Goal: Complete application form

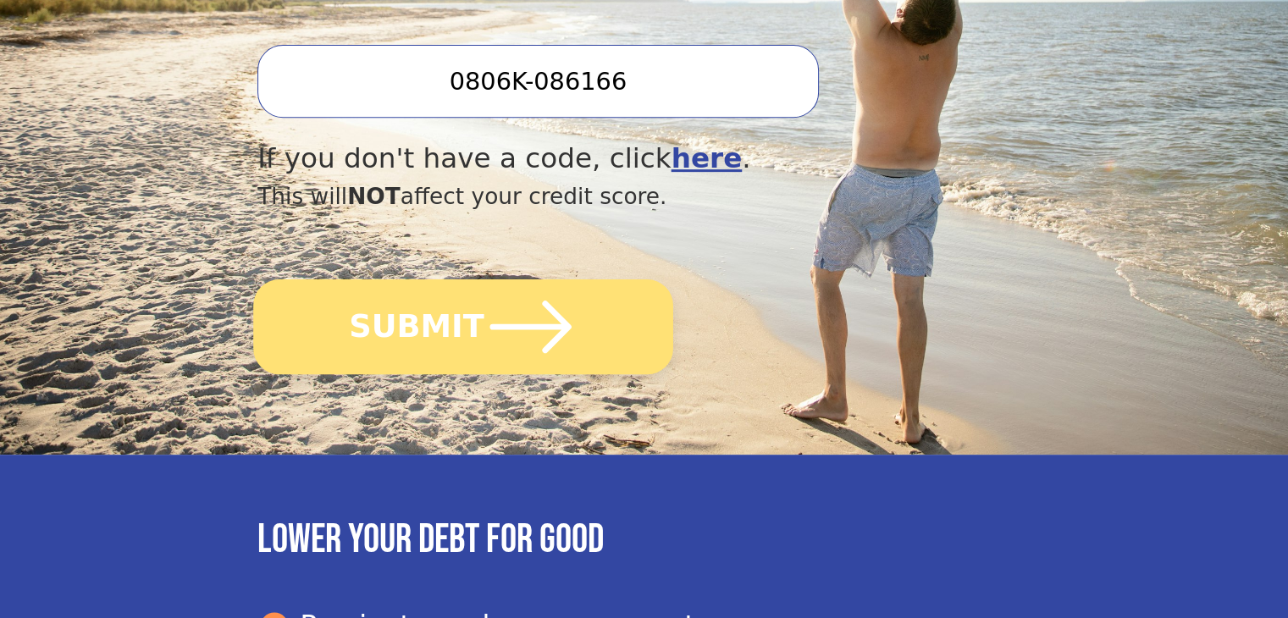
scroll to position [762, 0]
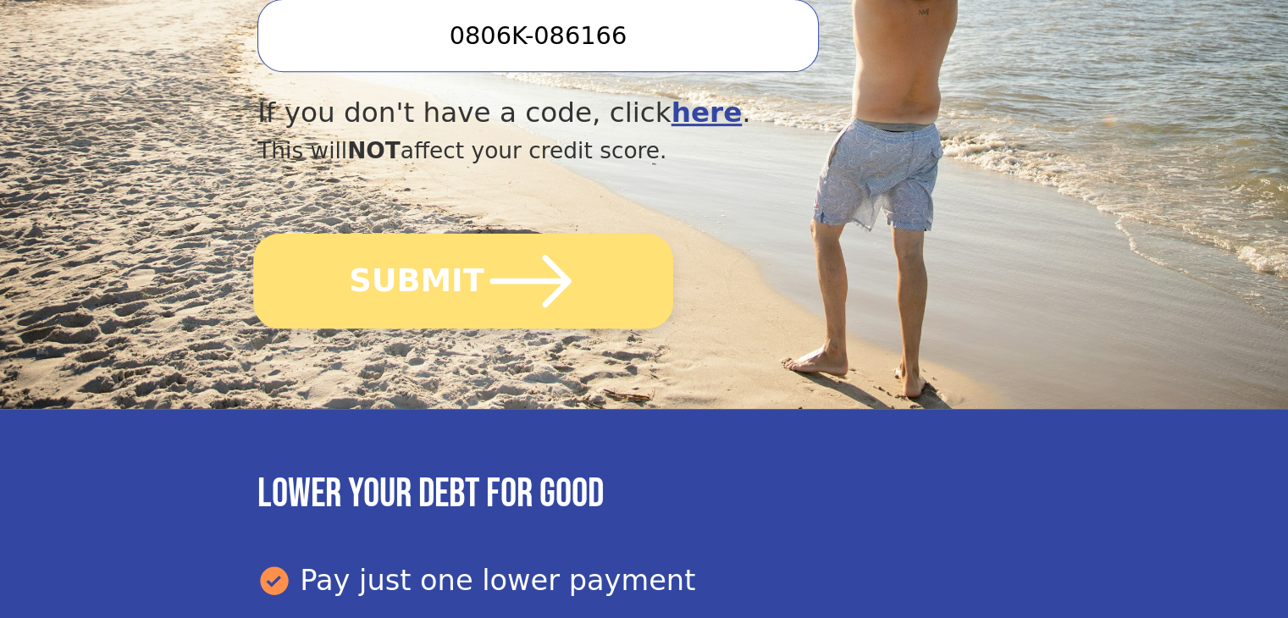
click at [484, 235] on icon "submit" at bounding box center [530, 281] width 93 height 93
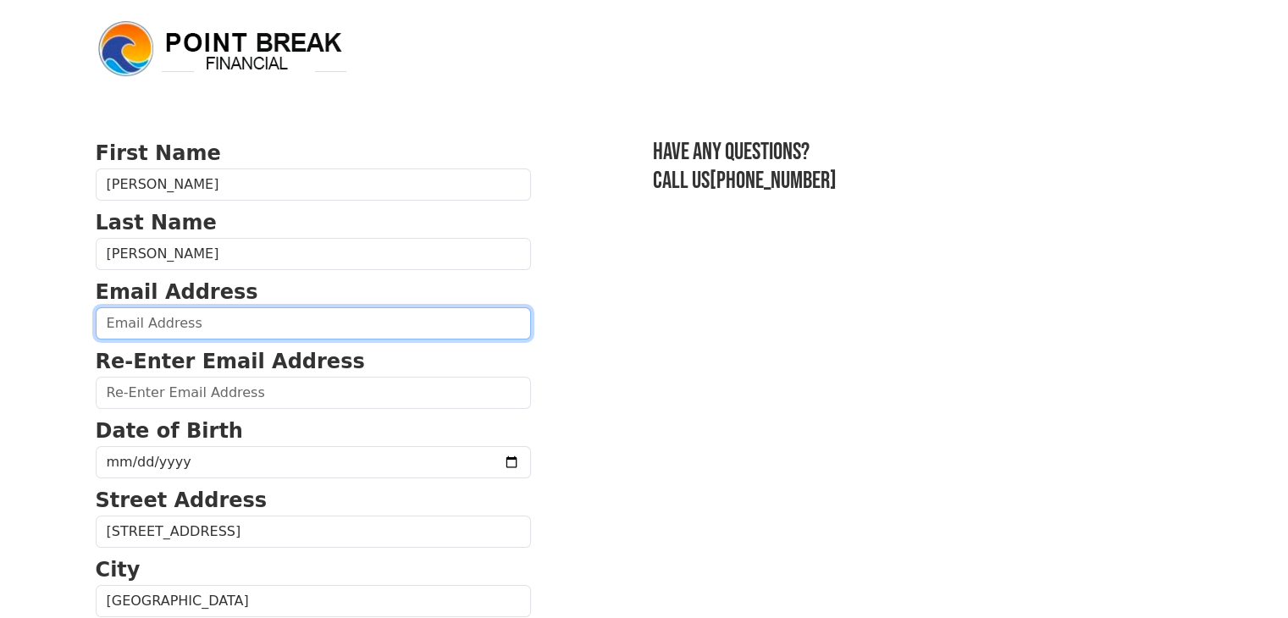
click at [193, 323] on input "email" at bounding box center [313, 323] width 435 height 32
type input "[EMAIL_ADDRESS][DOMAIN_NAME]"
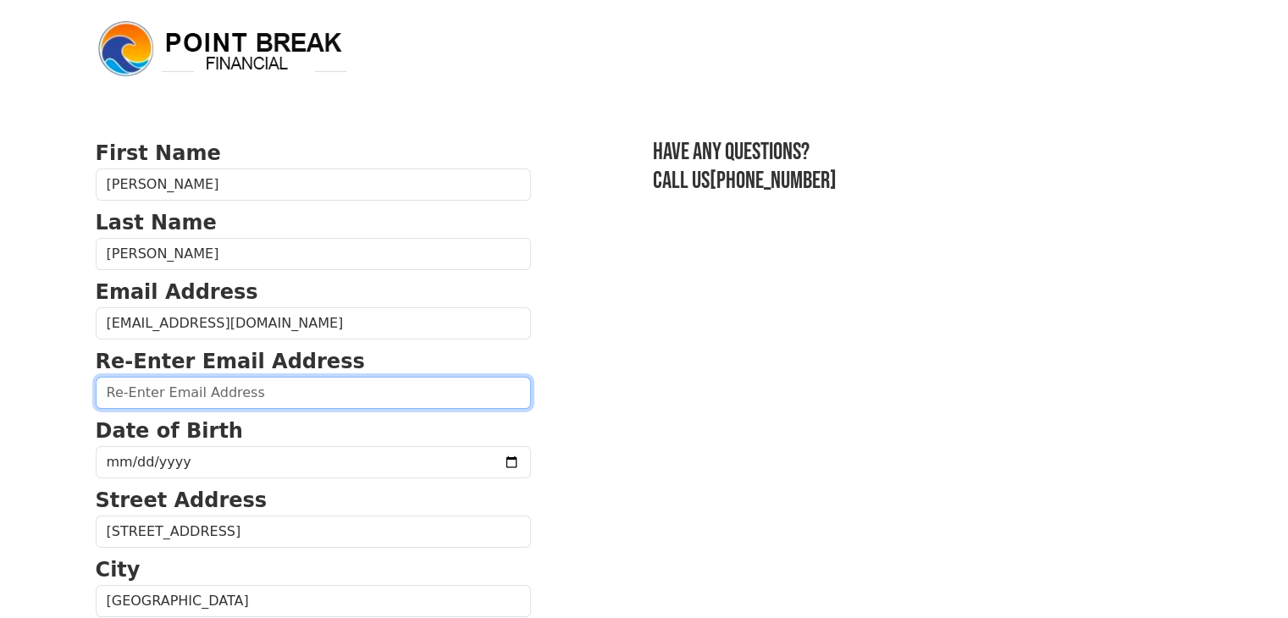
type input "[EMAIL_ADDRESS][DOMAIN_NAME]"
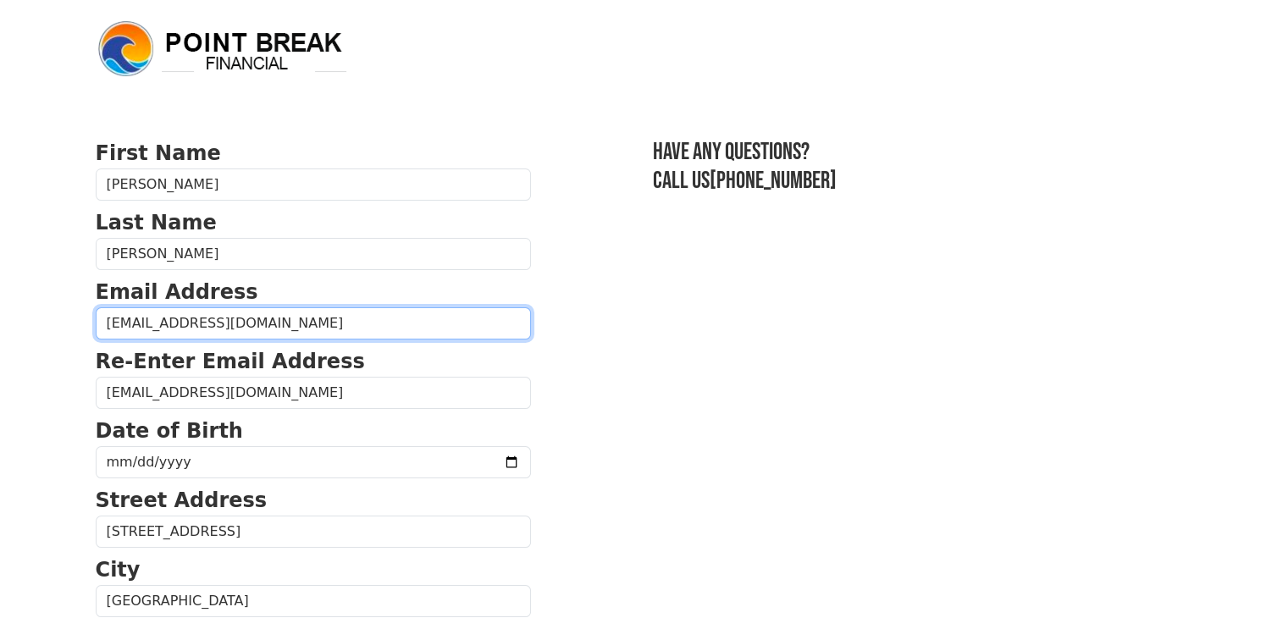
type input "[PHONE_NUMBER]"
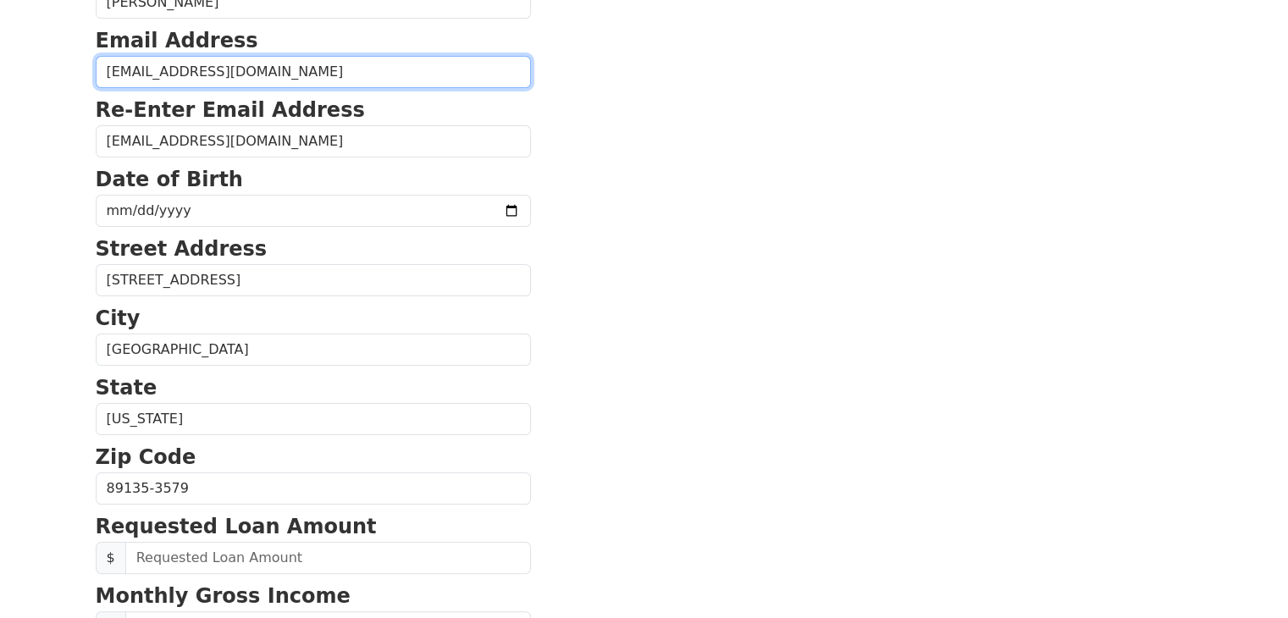
scroll to position [212, 0]
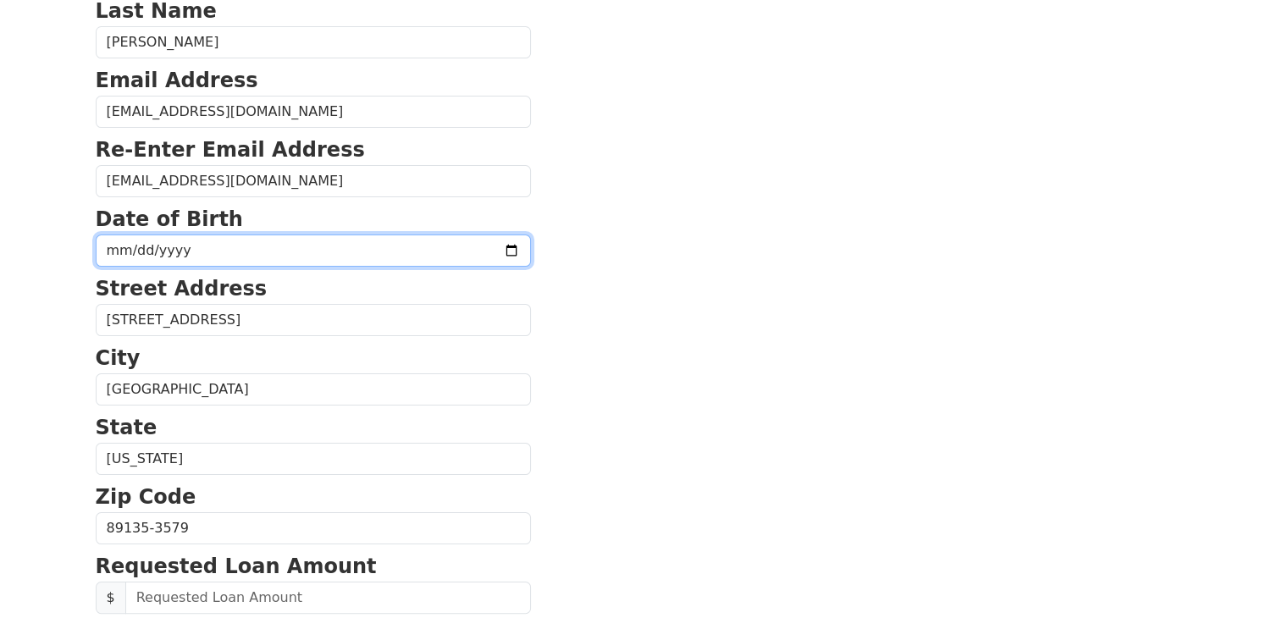
click at [465, 249] on input "date" at bounding box center [313, 251] width 435 height 32
type input "[DATE]"
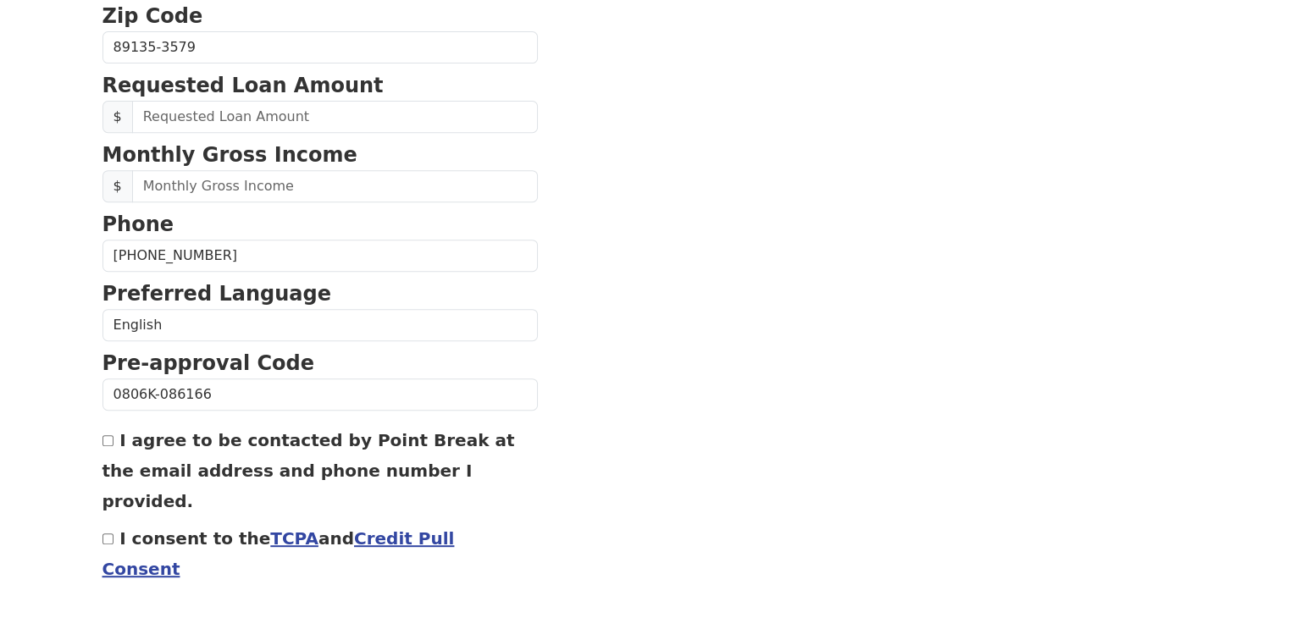
scroll to position [725, 0]
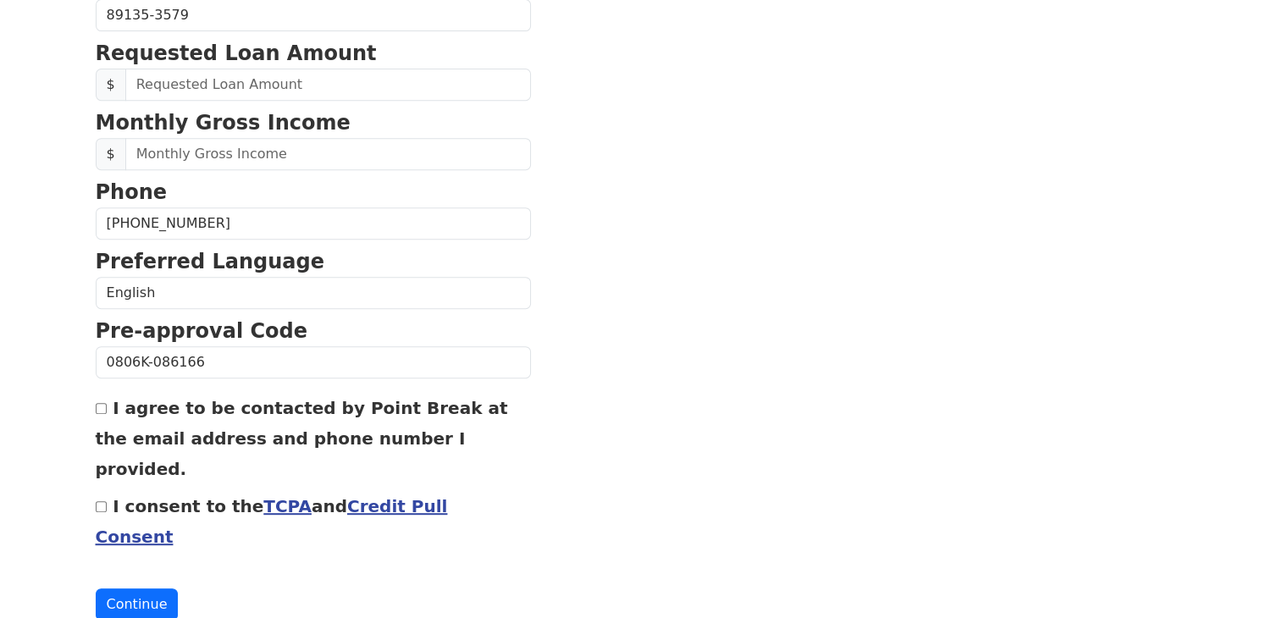
click at [425, 496] on link "Credit Pull Consent" at bounding box center [272, 521] width 352 height 51
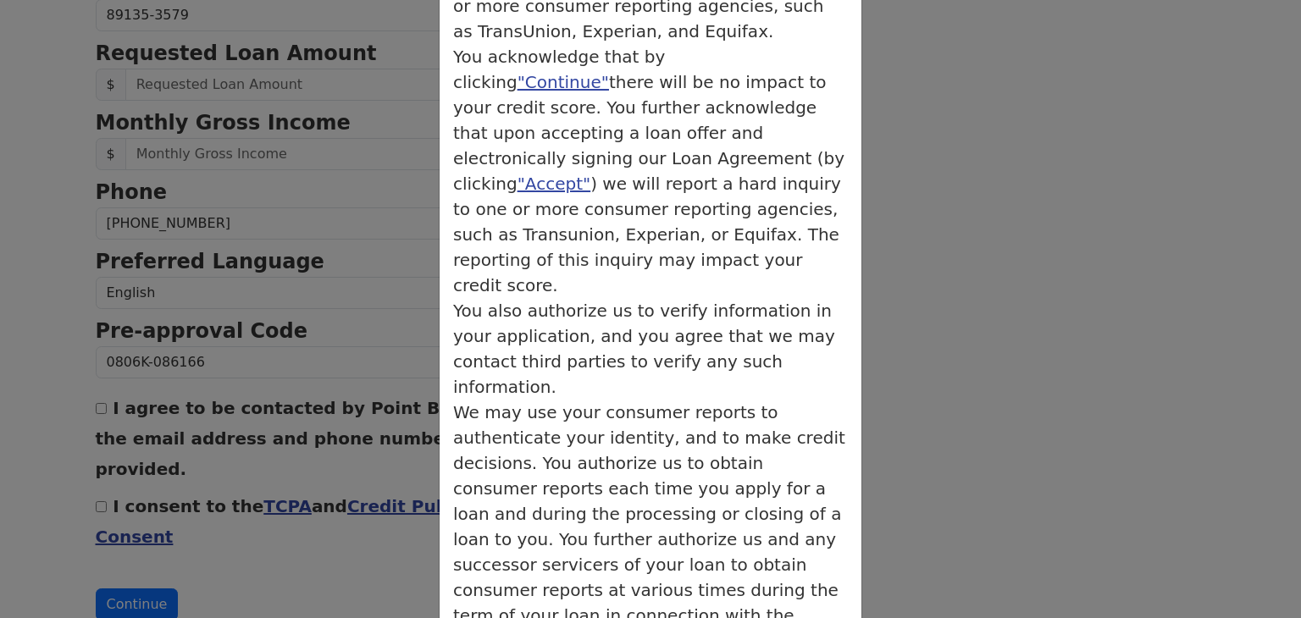
scroll to position [334, 0]
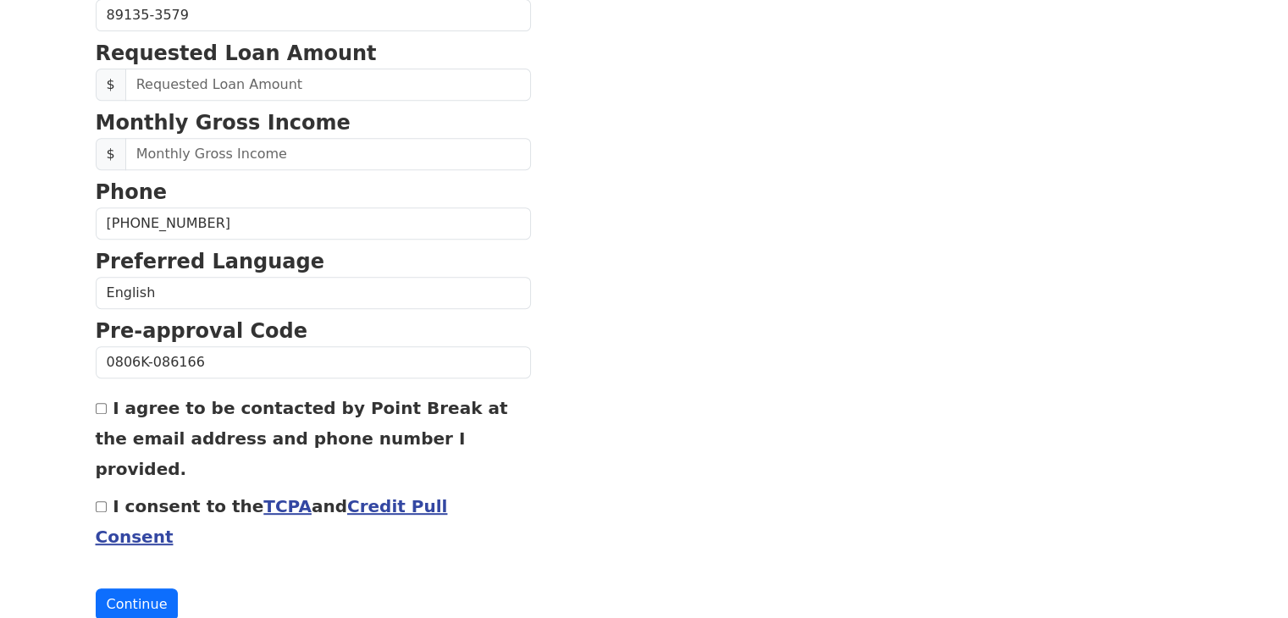
click at [265, 496] on link "TCPA" at bounding box center [287, 506] width 48 height 20
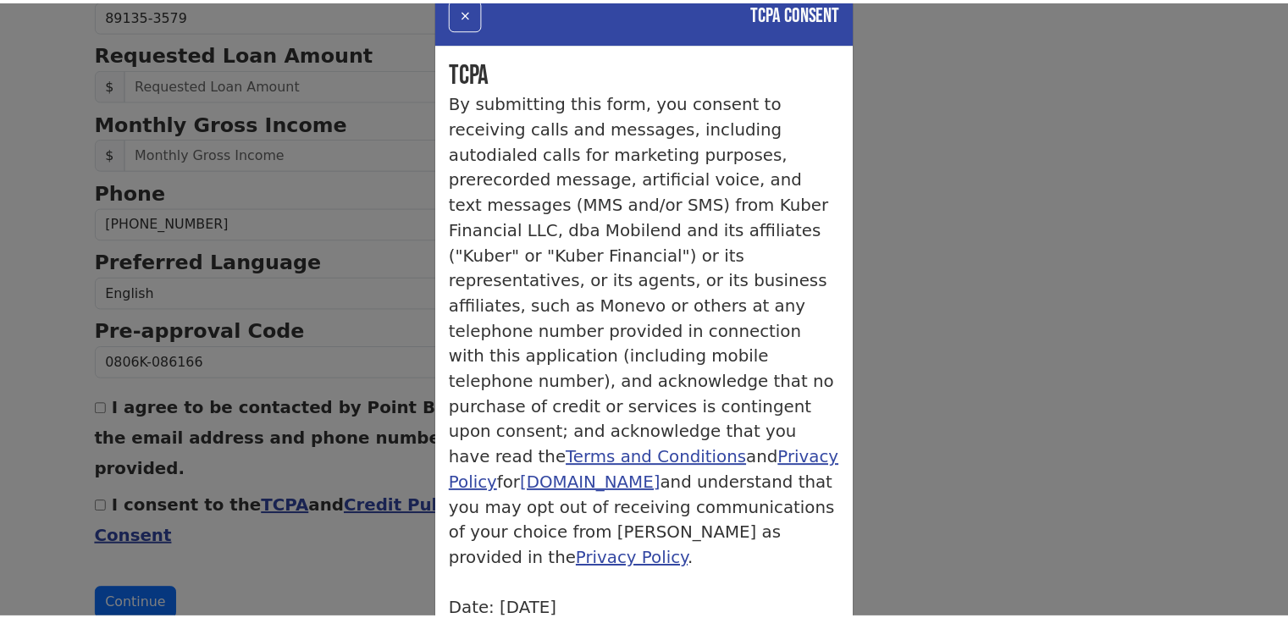
scroll to position [0, 0]
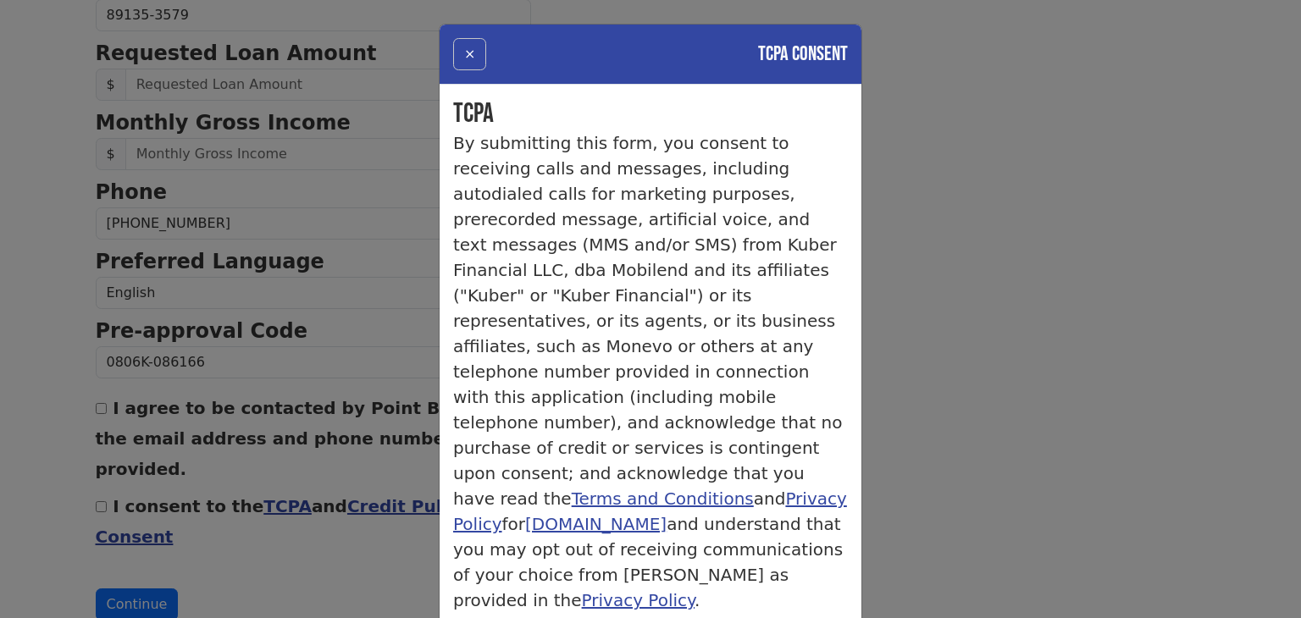
click at [463, 55] on button "×" at bounding box center [469, 54] width 33 height 32
